Goal: Task Accomplishment & Management: Manage account settings

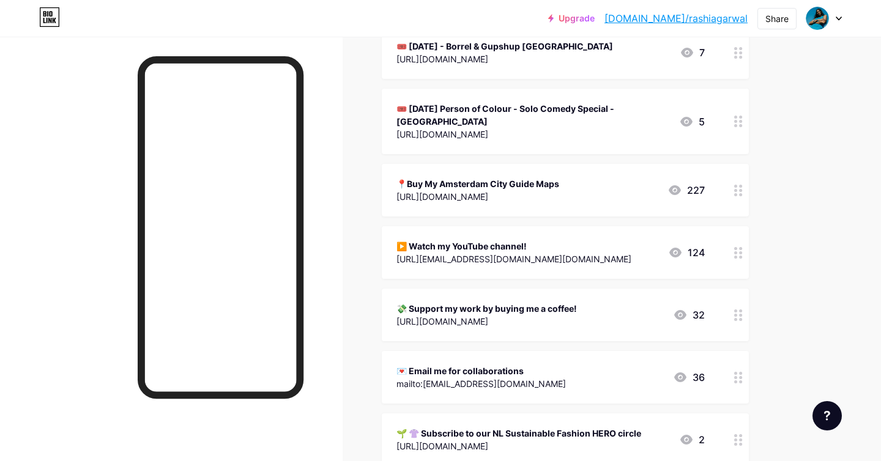
scroll to position [347, 0]
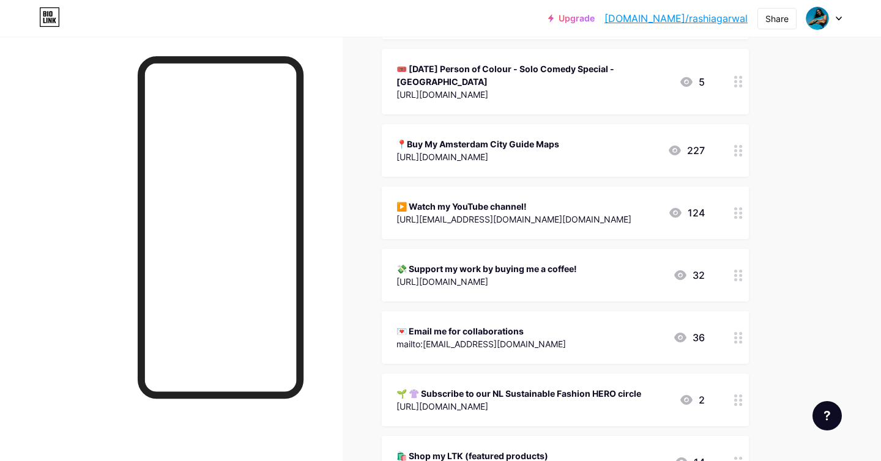
click at [717, 345] on div "💌 Email me for collaborations mailto:[EMAIL_ADDRESS][DOMAIN_NAME] 36" at bounding box center [565, 337] width 367 height 53
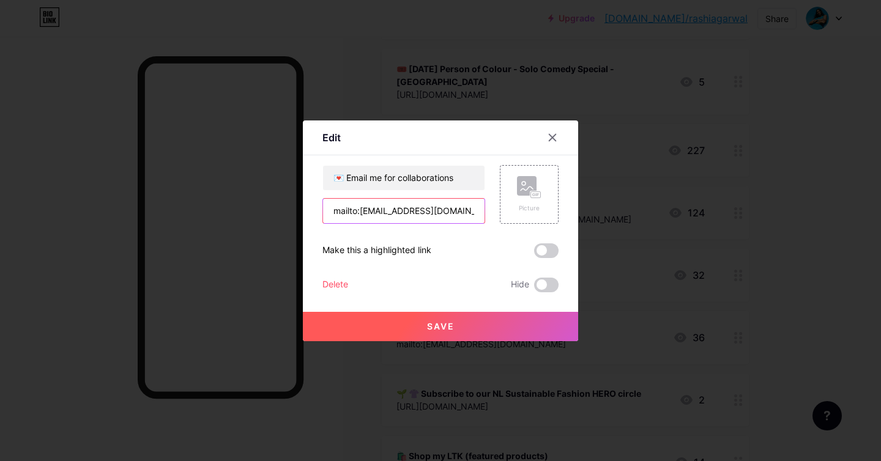
drag, startPoint x: 360, startPoint y: 212, endPoint x: 454, endPoint y: 211, distance: 93.6
click at [454, 211] on input "mailto:[EMAIL_ADDRESS][DOMAIN_NAME]" at bounding box center [403, 211] width 161 height 24
type input "mailto:[EMAIL_ADDRESS][DOMAIN_NAME]"
click at [442, 325] on span "Save" at bounding box center [441, 326] width 28 height 10
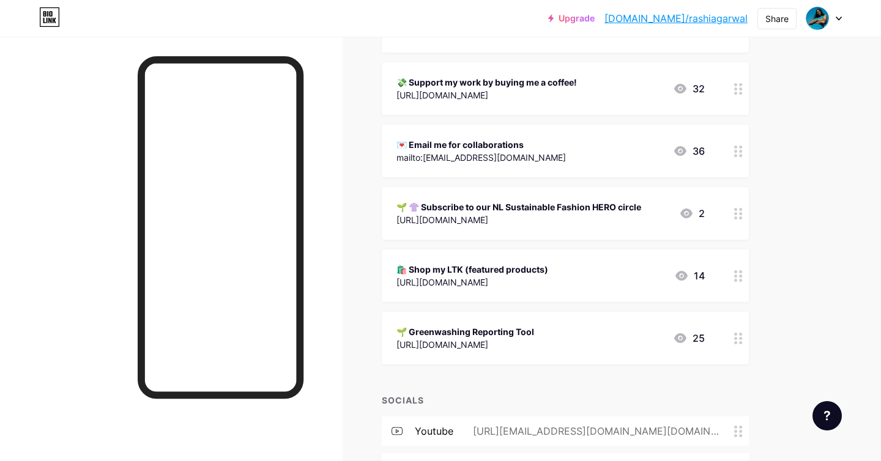
scroll to position [445, 0]
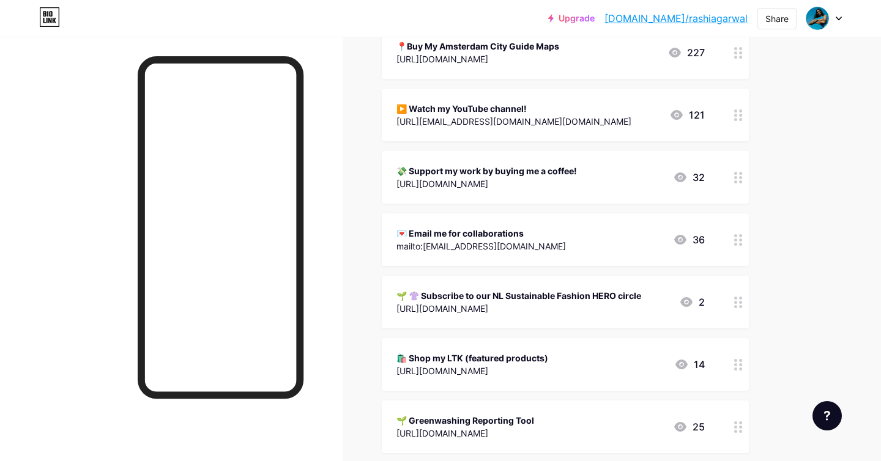
click at [605, 188] on div "💸 Support my work by buying me a coffee! [URL][DOMAIN_NAME] 32" at bounding box center [550, 177] width 308 height 28
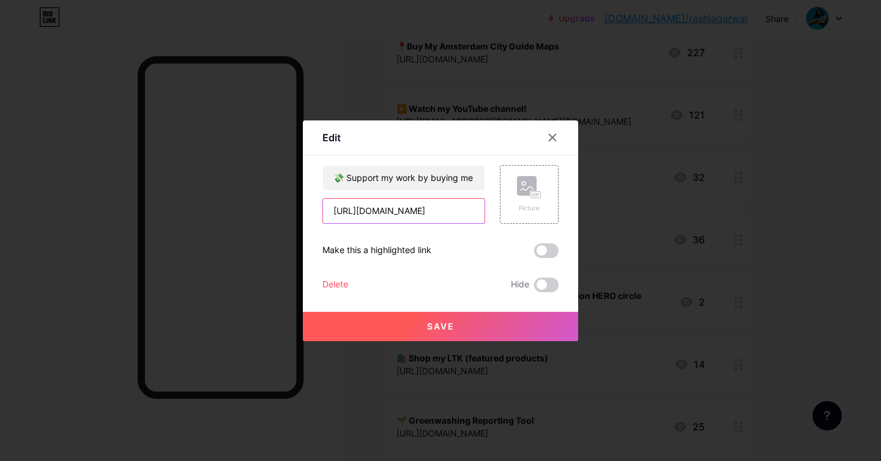
click at [443, 214] on input "[URL][DOMAIN_NAME]" at bounding box center [403, 211] width 161 height 24
paste input "inamsterdam"
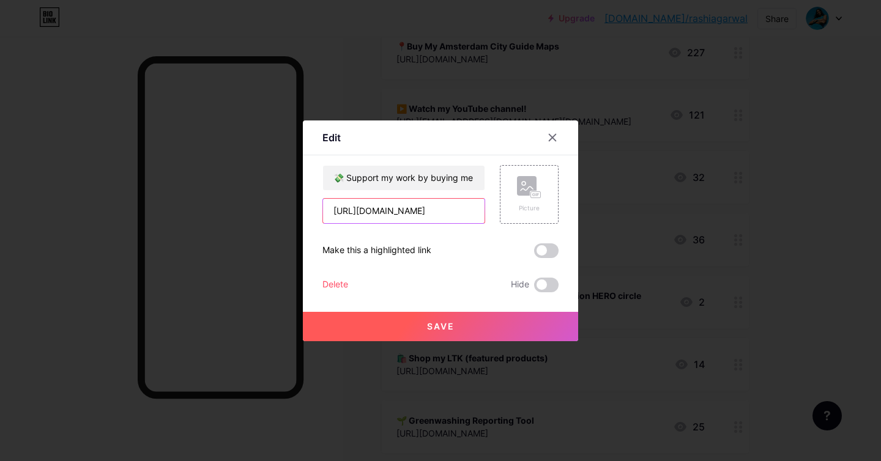
type input "[URL][DOMAIN_NAME]"
click at [463, 322] on button "Save" at bounding box center [440, 326] width 275 height 29
